Goal: Entertainment & Leisure: Consume media (video, audio)

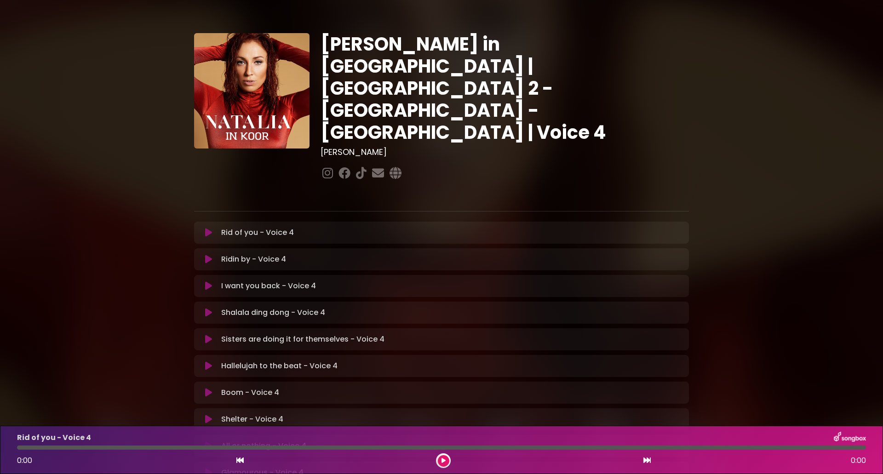
click at [324, 387] on div "Boom - Voice 4 Loading Track..." at bounding box center [451, 392] width 466 height 11
click at [275, 387] on p "Boom - Voice 4 Loading Track..." at bounding box center [250, 392] width 58 height 11
click at [215, 388] on button at bounding box center [209, 392] width 18 height 9
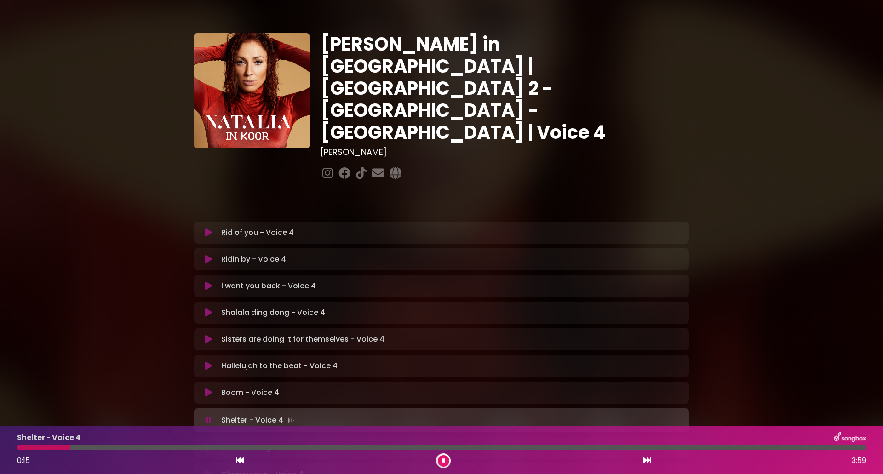
click at [782, 186] on div "[PERSON_NAME] in [GEOGRAPHIC_DATA] | [GEOGRAPHIC_DATA] 2 - [GEOGRAPHIC_DATA] - …" at bounding box center [441, 283] width 883 height 544
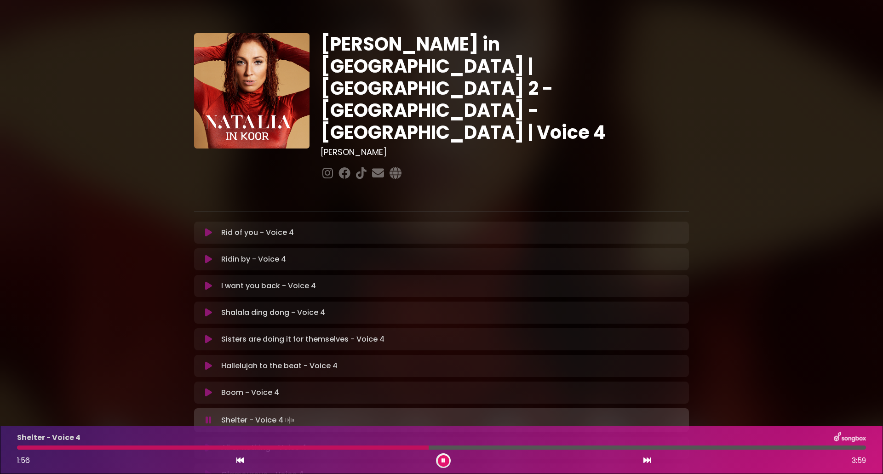
click at [447, 463] on button at bounding box center [444, 462] width 12 height 12
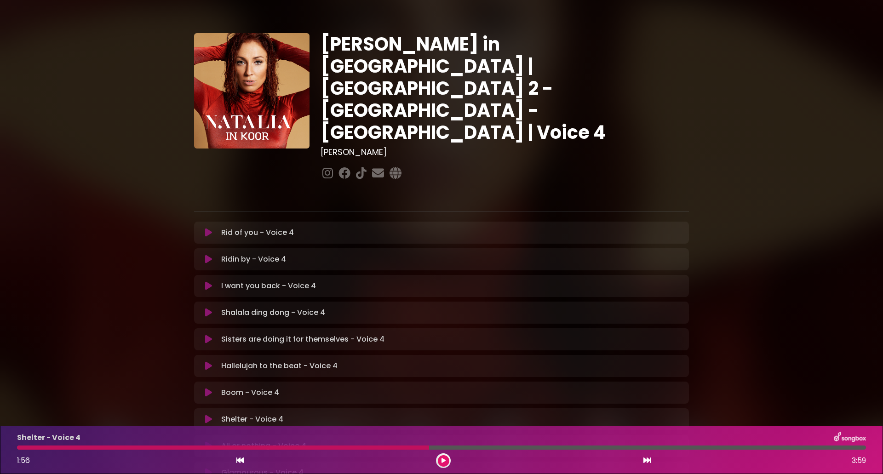
click at [281, 361] on p "Hallelujah to the beat - Voice 4 Loading Track..." at bounding box center [279, 366] width 116 height 11
click at [438, 458] on div at bounding box center [443, 461] width 15 height 15
drag, startPoint x: 426, startPoint y: 448, endPoint x: 252, endPoint y: 448, distance: 173.9
click at [252, 448] on div at bounding box center [223, 448] width 412 height 4
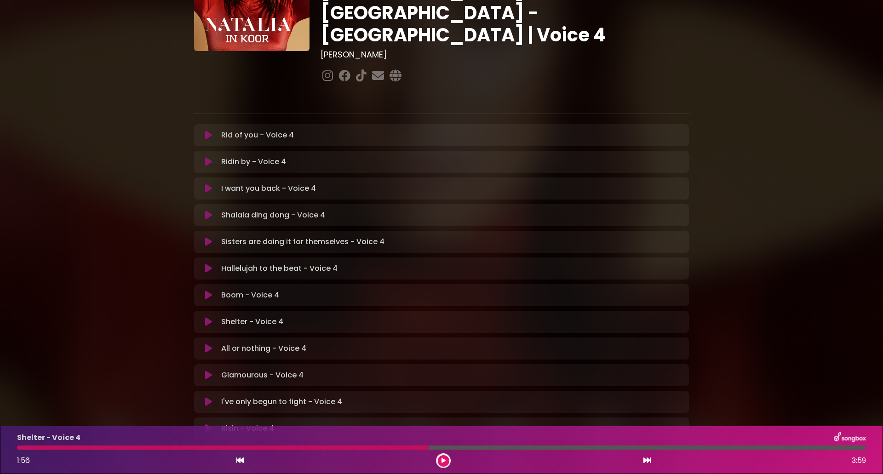
scroll to position [44, 0]
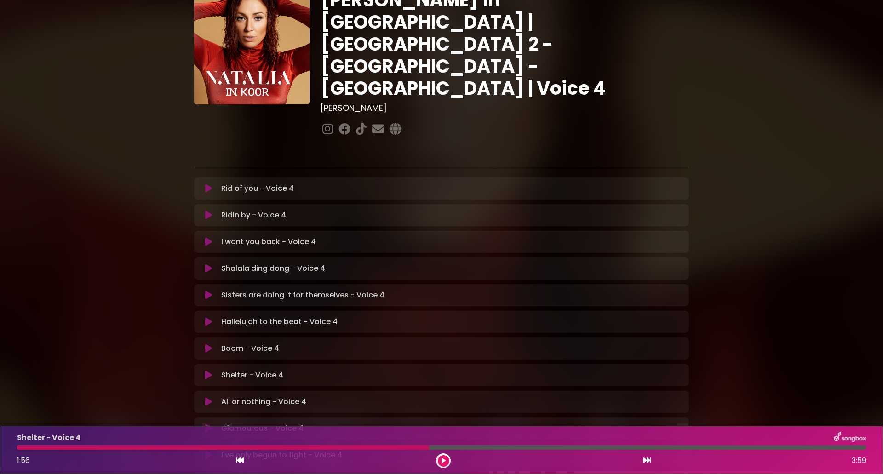
click at [272, 338] on div "Boom - Voice 4 Loading Track... Your Feedback Name" at bounding box center [441, 349] width 495 height 22
click at [271, 338] on div "Boom - Voice 4 Loading Track... Your Feedback Name" at bounding box center [441, 349] width 495 height 22
click at [363, 428] on div "Shelter - Voice 4 1:56 3:59" at bounding box center [441, 450] width 883 height 48
click at [448, 462] on button at bounding box center [444, 462] width 12 height 12
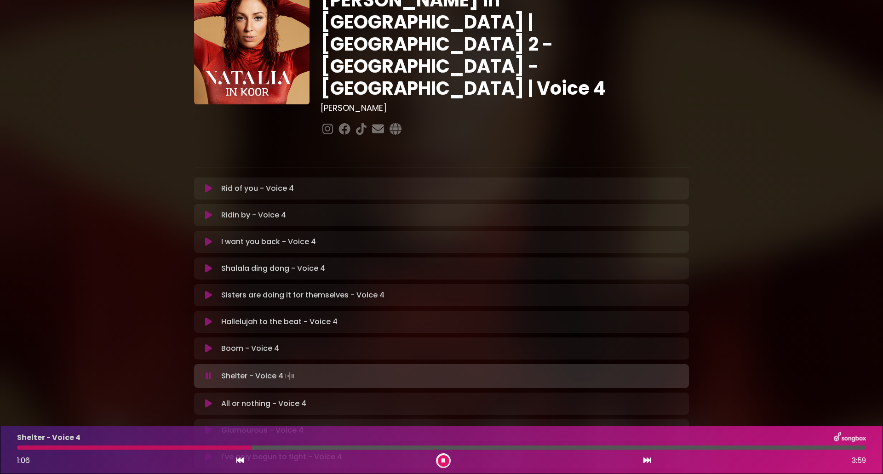
click at [448, 462] on button at bounding box center [444, 462] width 12 height 12
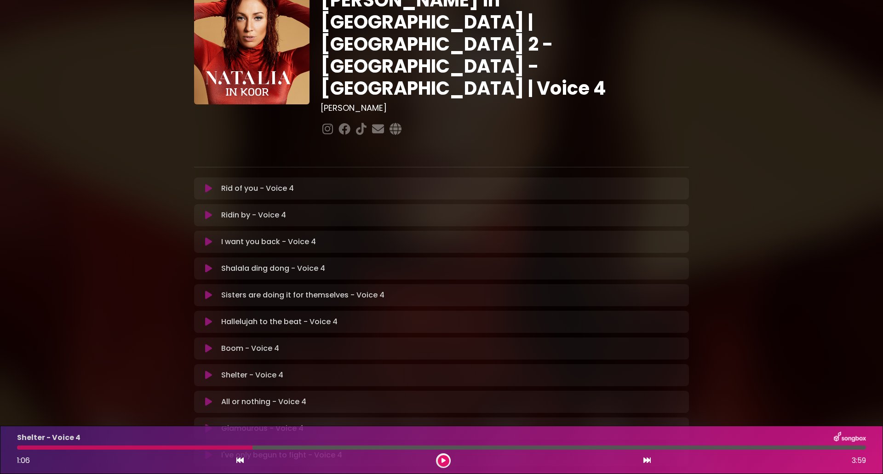
click at [448, 462] on button at bounding box center [444, 462] width 12 height 12
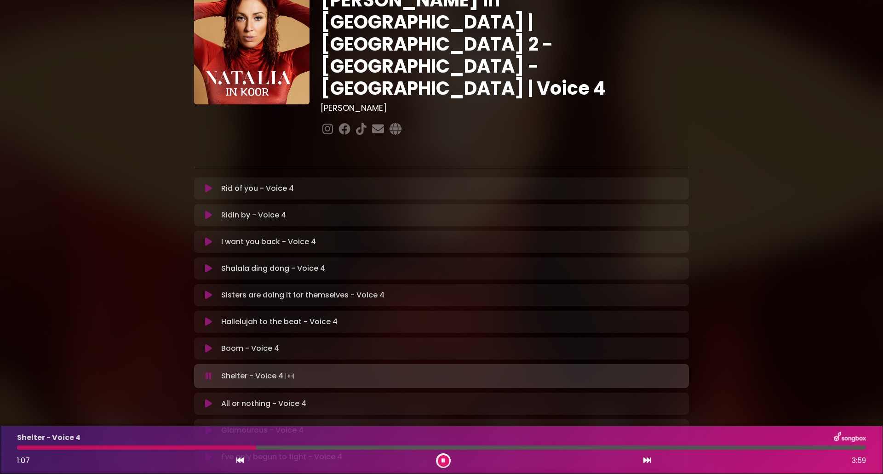
click at [444, 458] on icon at bounding box center [444, 461] width 4 height 6
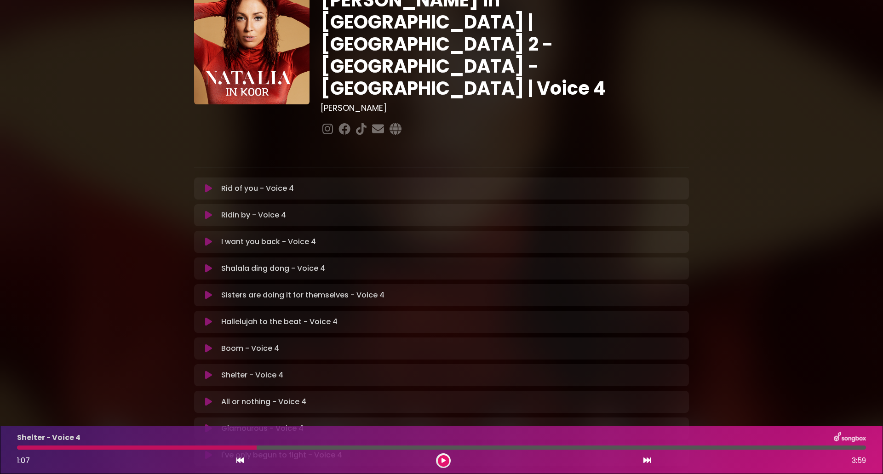
click at [441, 460] on button at bounding box center [444, 462] width 12 height 12
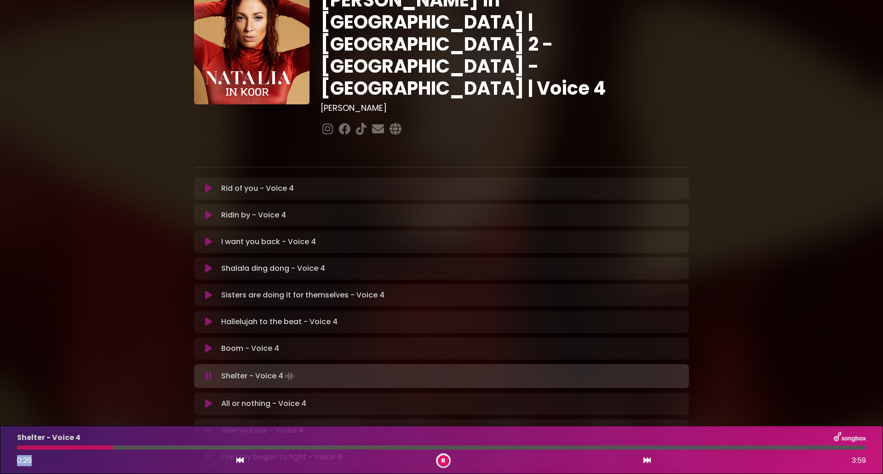
drag, startPoint x: 256, startPoint y: 447, endPoint x: 57, endPoint y: 462, distance: 199.8
click at [70, 457] on div "Shelter - Voice 4 0:26 3:59" at bounding box center [442, 450] width 860 height 36
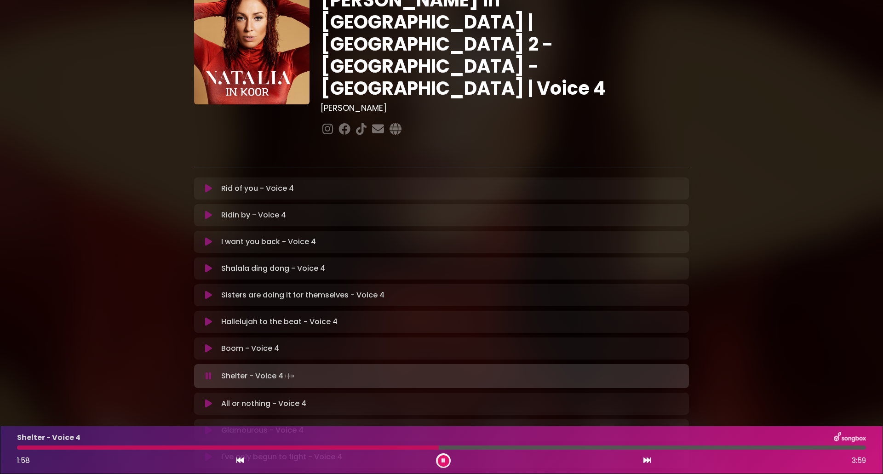
click at [439, 458] on button at bounding box center [444, 462] width 12 height 12
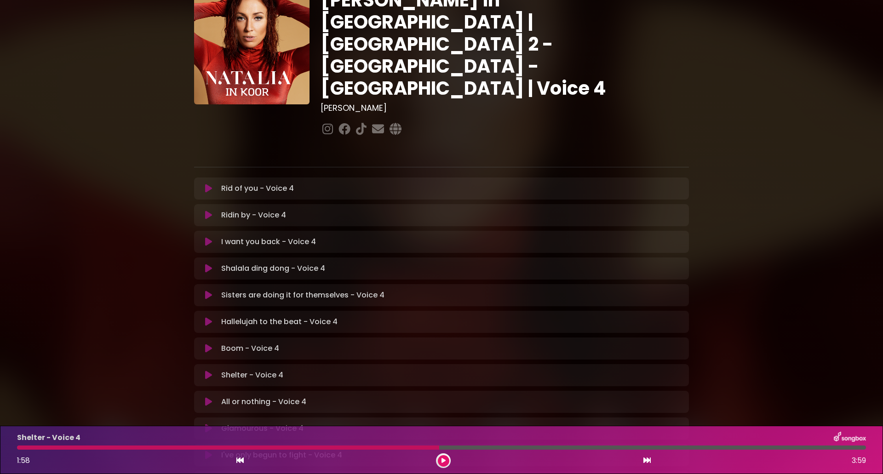
click at [304, 317] on p "Hallelujah to the beat - Voice 4 Loading Track..." at bounding box center [279, 322] width 116 height 11
click at [256, 343] on p "Boom - Voice 4 Loading Track..." at bounding box center [250, 348] width 58 height 11
click at [210, 344] on icon at bounding box center [208, 348] width 7 height 9
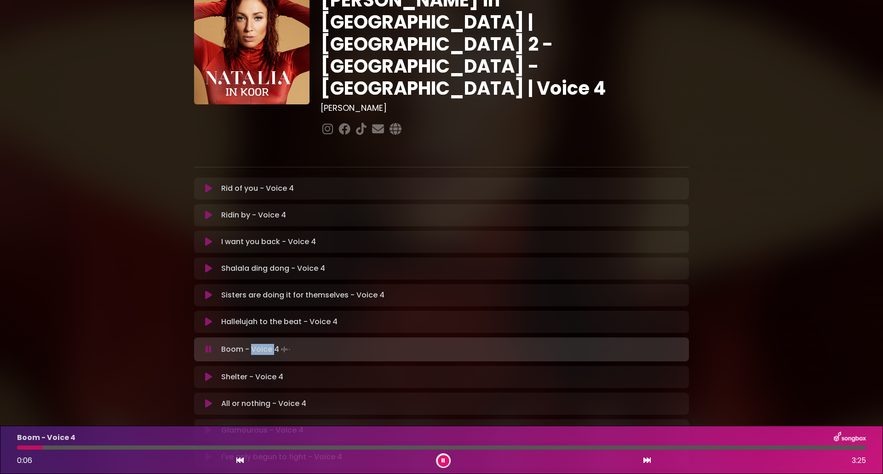
click at [242, 465] on button at bounding box center [240, 461] width 8 height 12
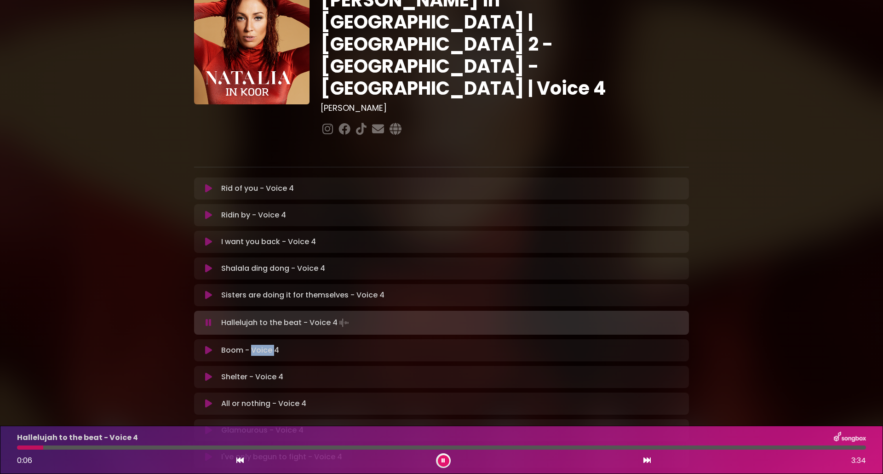
click at [440, 462] on button at bounding box center [444, 462] width 12 height 12
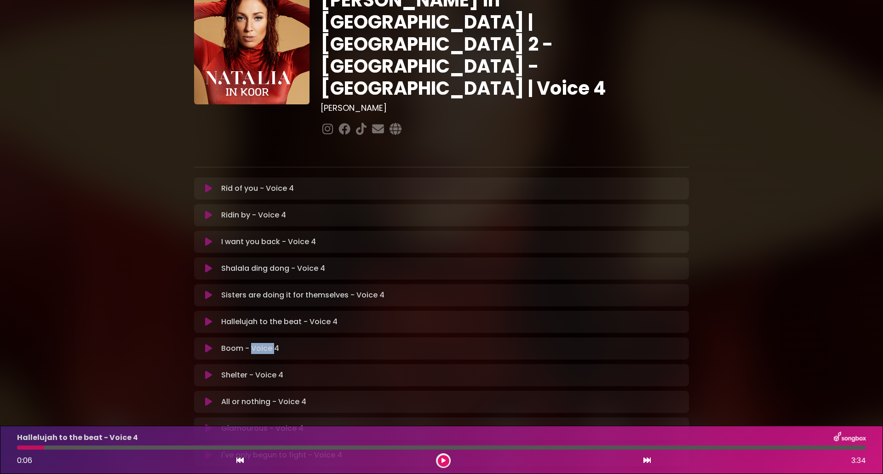
drag, startPoint x: 647, startPoint y: 463, endPoint x: 620, endPoint y: 464, distance: 27.6
click at [646, 463] on icon at bounding box center [647, 460] width 7 height 7
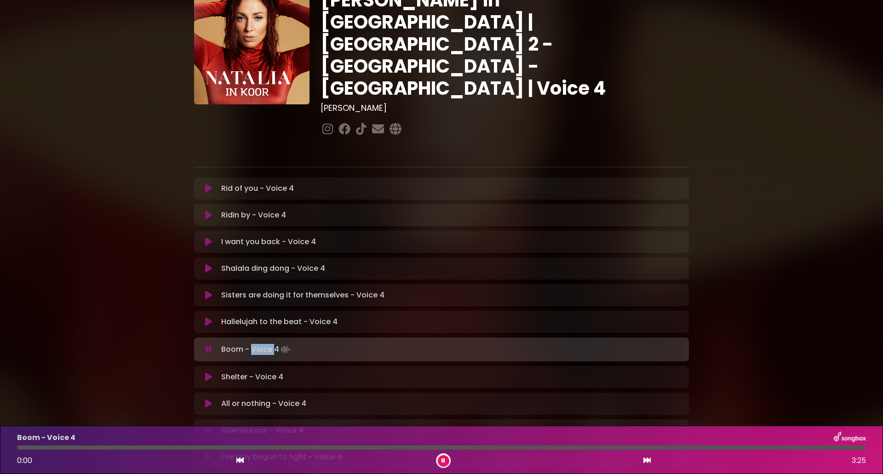
click at [447, 464] on button at bounding box center [444, 462] width 12 height 12
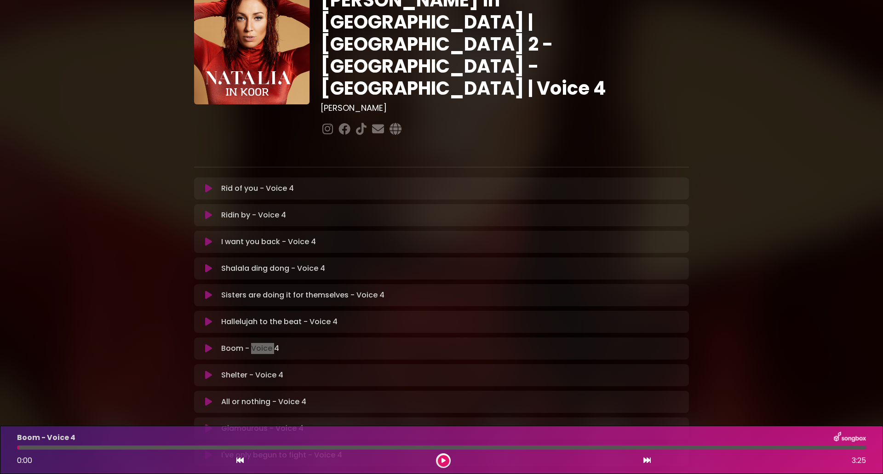
click at [444, 461] on icon at bounding box center [444, 461] width 4 height 6
